Goal: Transaction & Acquisition: Obtain resource

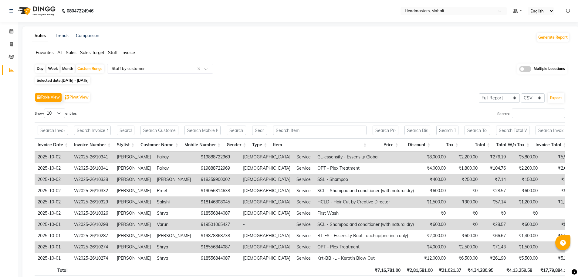
select select "full_report"
select select "csv"
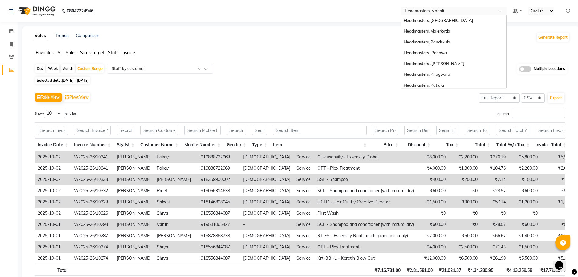
click at [502, 10] on div "Select Location × Headmasters, Mohali" at bounding box center [454, 11] width 106 height 8
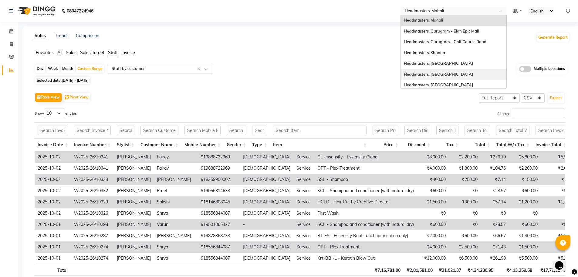
click at [447, 73] on div "Headmasters, [GEOGRAPHIC_DATA]" at bounding box center [454, 74] width 106 height 11
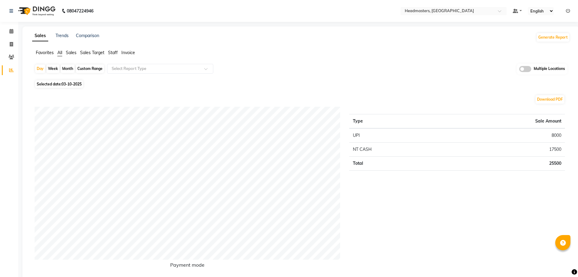
click at [117, 51] on span "Staff" at bounding box center [113, 52] width 10 height 5
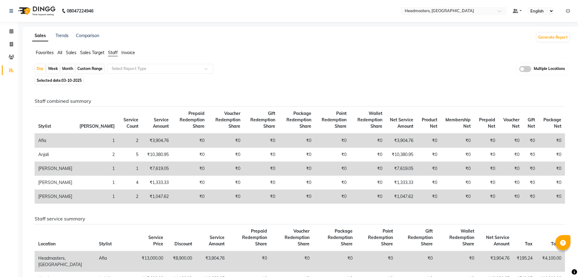
click at [94, 68] on div "Custom Range" at bounding box center [90, 68] width 28 height 9
select select "10"
select select "2025"
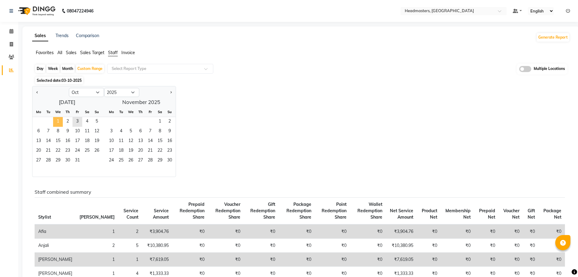
click at [57, 121] on span "1" at bounding box center [58, 122] width 10 height 10
click at [67, 121] on span "2" at bounding box center [68, 122] width 10 height 10
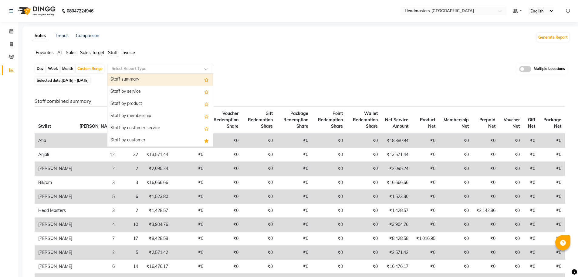
click at [206, 69] on span at bounding box center [208, 70] width 8 height 6
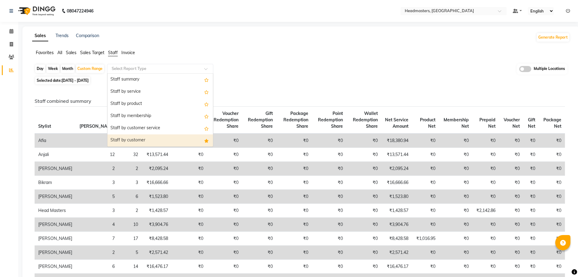
click at [167, 138] on div "Staff by customer" at bounding box center [160, 140] width 106 height 12
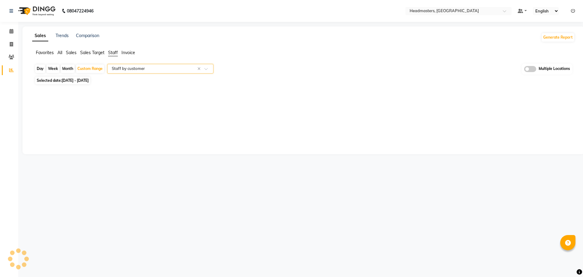
select select "full_report"
select select "csv"
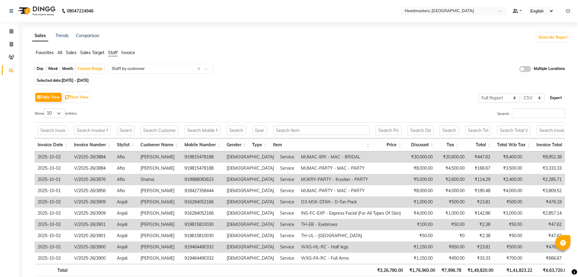
click at [557, 96] on button "Export" at bounding box center [556, 98] width 17 height 10
